Goal: Find specific page/section: Find specific page/section

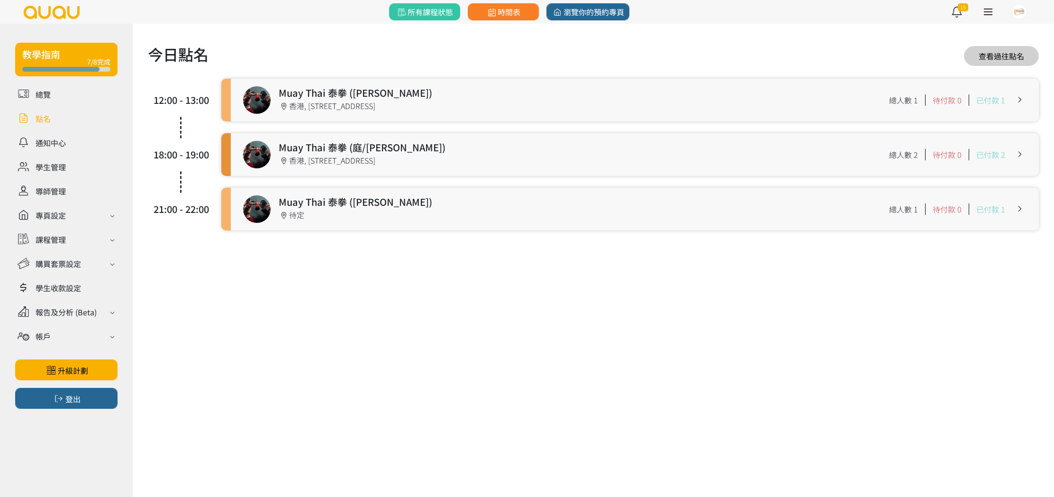
click at [363, 203] on link at bounding box center [635, 209] width 808 height 43
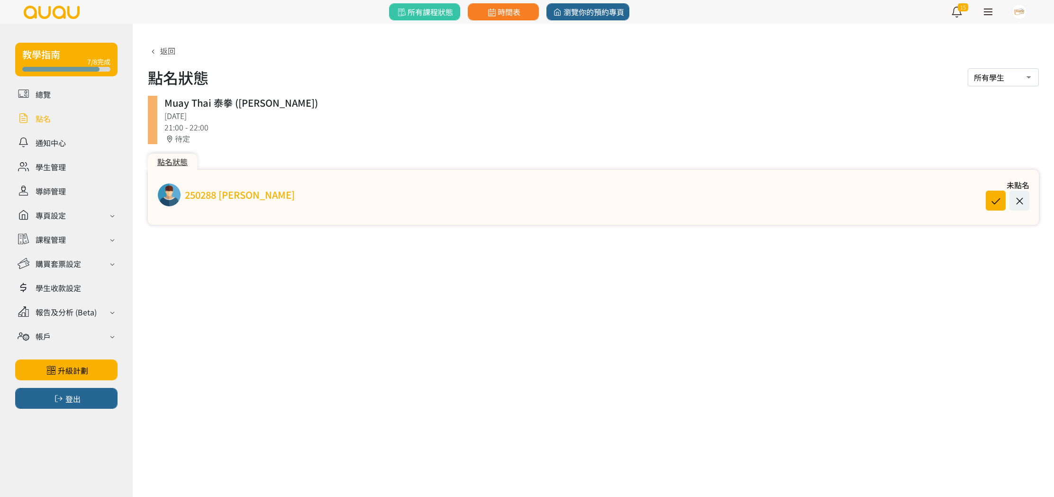
click at [266, 198] on link "250288 [PERSON_NAME]" at bounding box center [240, 195] width 110 height 14
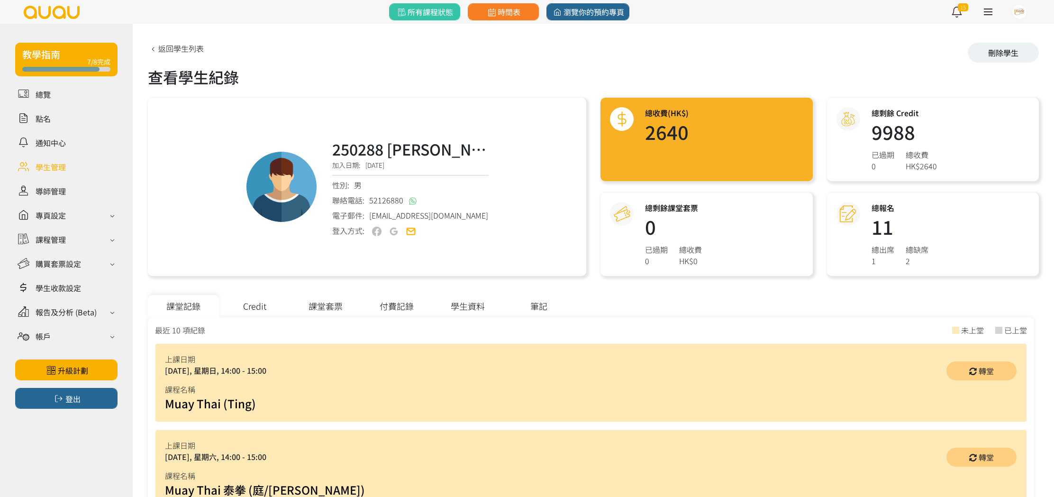
click at [49, 163] on link at bounding box center [66, 166] width 102 height 17
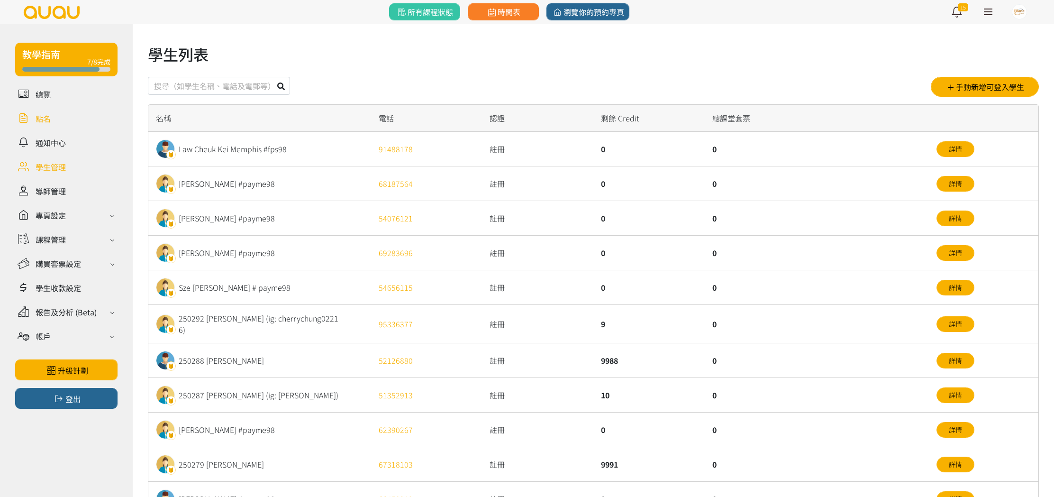
click at [43, 119] on link at bounding box center [66, 118] width 102 height 17
